Goal: Task Accomplishment & Management: Use online tool/utility

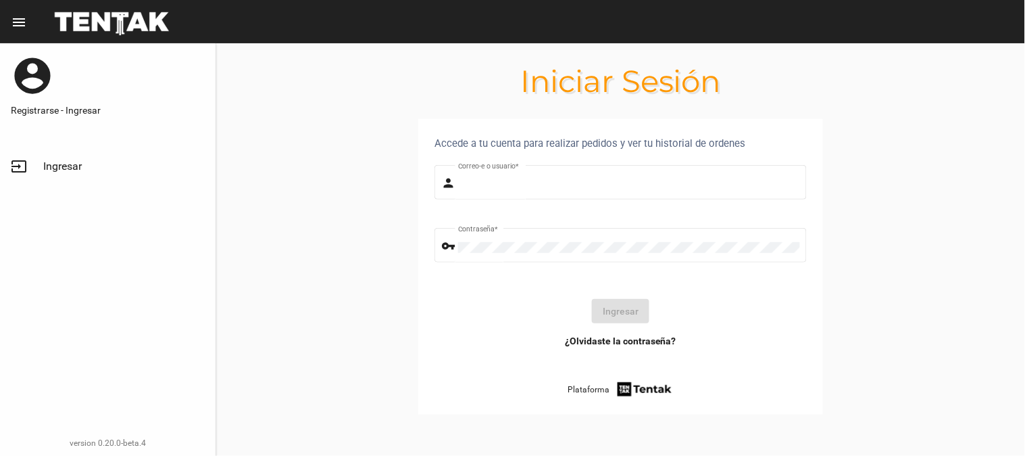
type input "UsuarioHisehi"
click at [606, 311] on button "Ingresar" at bounding box center [620, 311] width 57 height 24
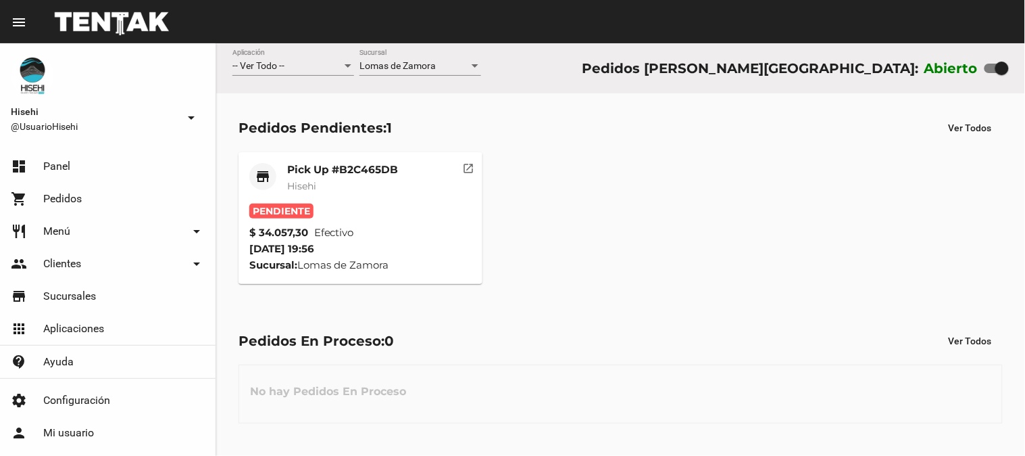
click at [361, 176] on mat-card-title "Pick Up #B2C465DB" at bounding box center [342, 170] width 111 height 14
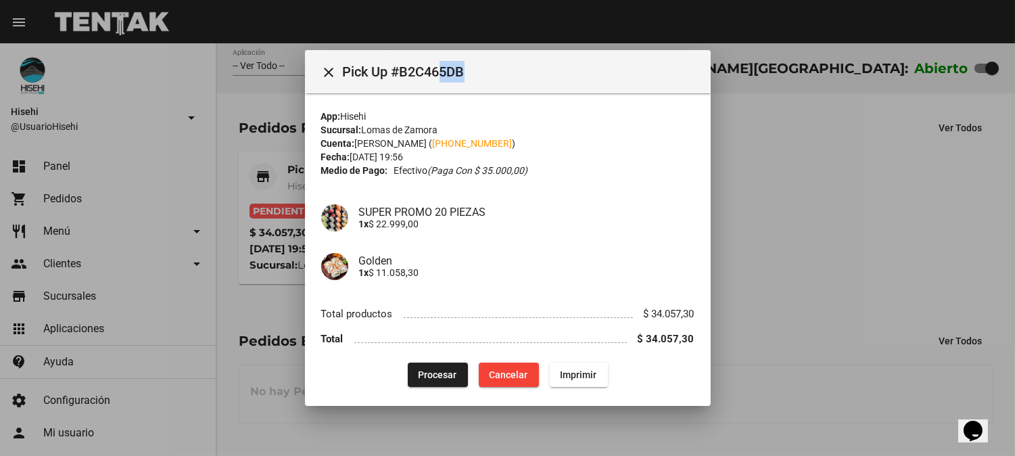
drag, startPoint x: 437, startPoint y: 72, endPoint x: 475, endPoint y: 73, distance: 37.9
click at [475, 73] on span "Pick Up #B2C465DB" at bounding box center [521, 72] width 357 height 22
click at [518, 221] on p "1x $ 22.999,00" at bounding box center [526, 223] width 335 height 11
click at [444, 372] on span "Procesar" at bounding box center [437, 374] width 39 height 11
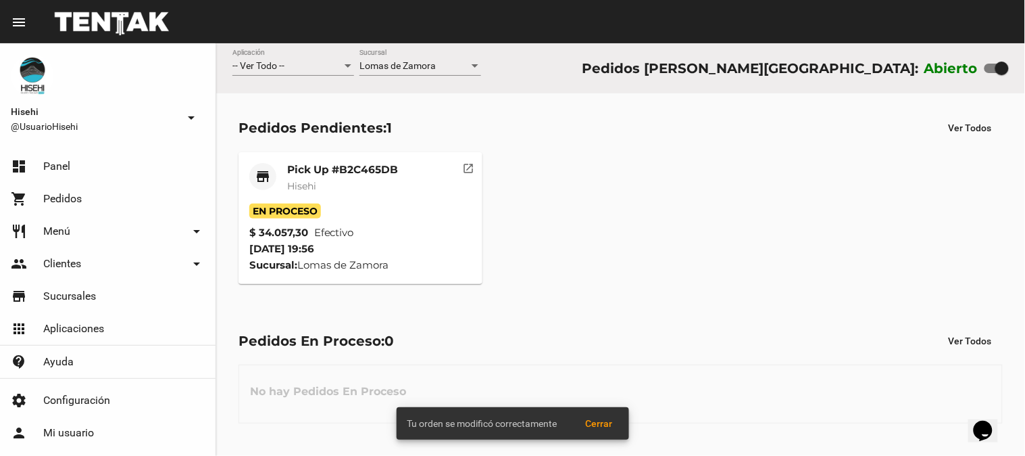
click at [306, 157] on mat-card "store Pick Up #B2C465DB Hisehi En Proceso $ 34.057,30 Efectivo [DATE] 19:56 Suc…" at bounding box center [361, 218] width 244 height 132
click at [315, 187] on span "Hisehi" at bounding box center [301, 186] width 29 height 12
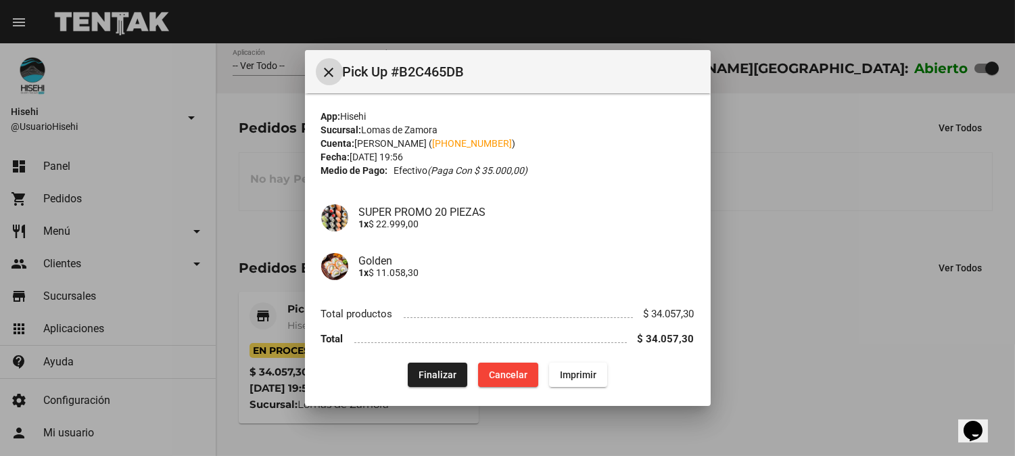
click at [231, 108] on div at bounding box center [507, 228] width 1015 height 456
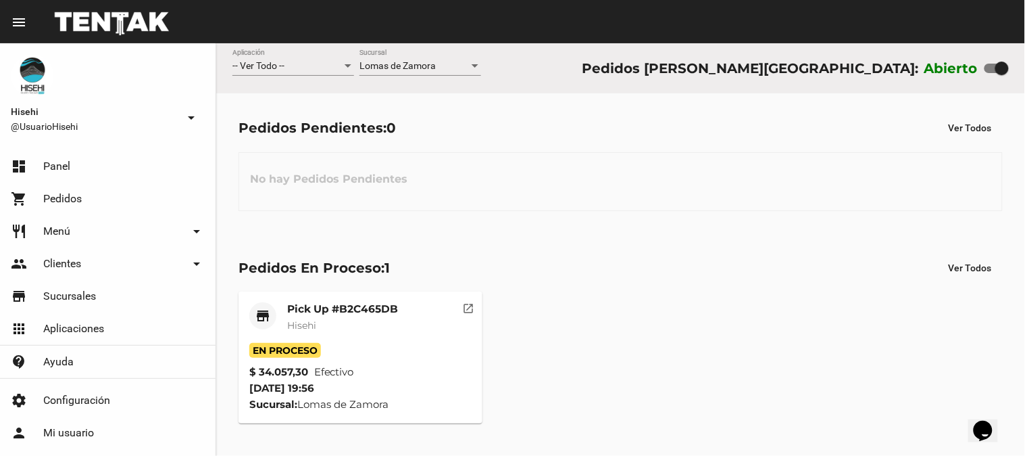
click at [430, 354] on div "En Proceso" at bounding box center [360, 350] width 222 height 15
click at [362, 326] on mat-card-subtitle "Hisehi" at bounding box center [342, 325] width 111 height 14
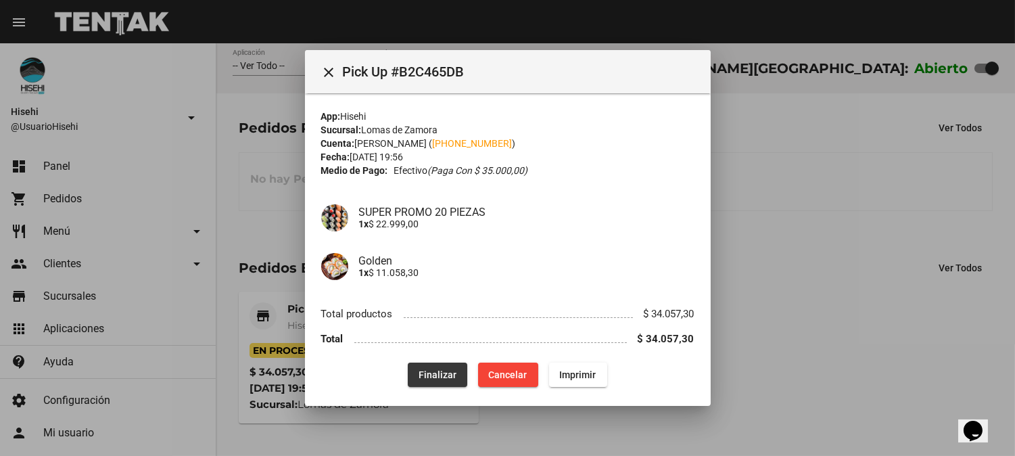
click at [443, 372] on span "Finalizar" at bounding box center [437, 374] width 38 height 11
